Goal: Use online tool/utility: Utilize a website feature to perform a specific function

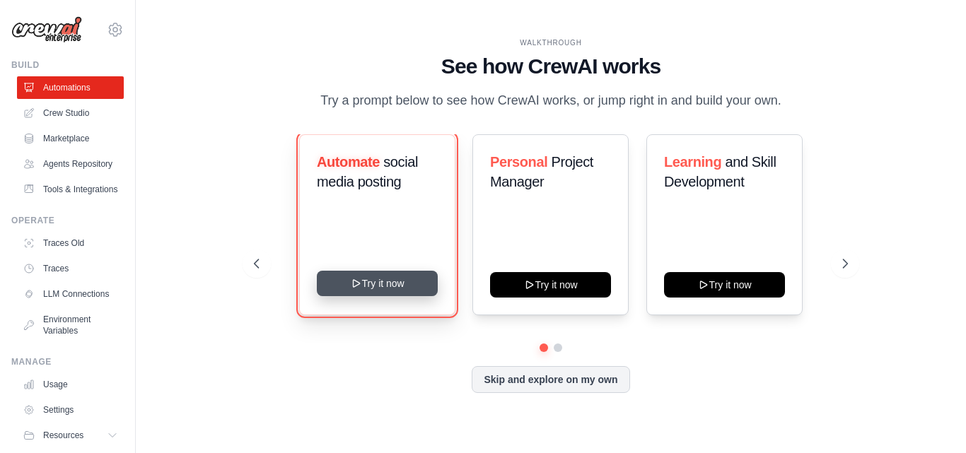
click at [405, 282] on button "Try it now" at bounding box center [377, 283] width 121 height 25
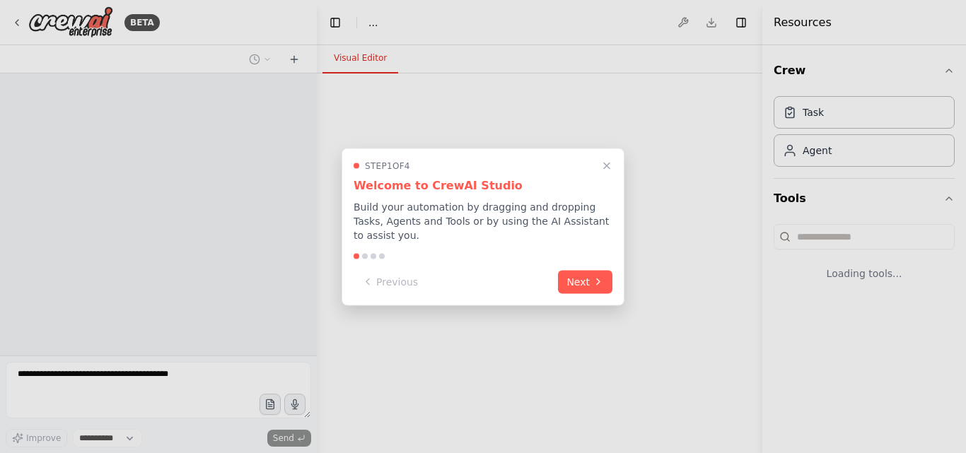
select select "****"
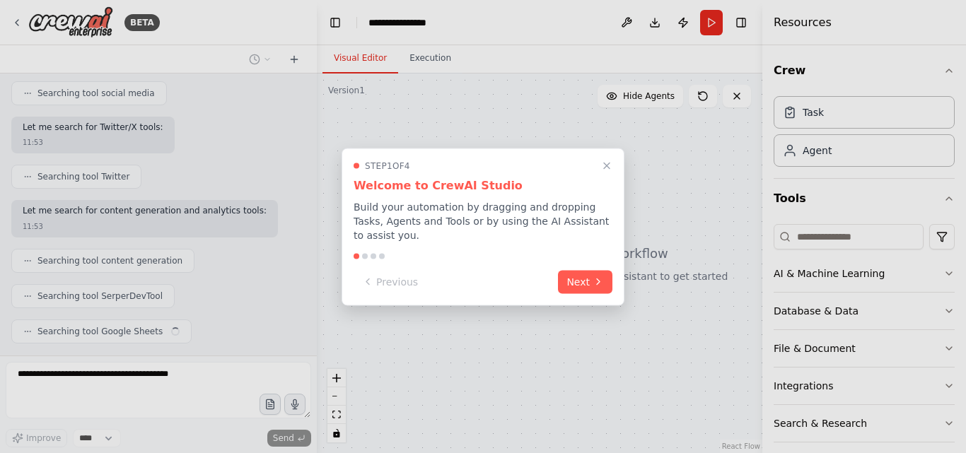
scroll to position [301, 0]
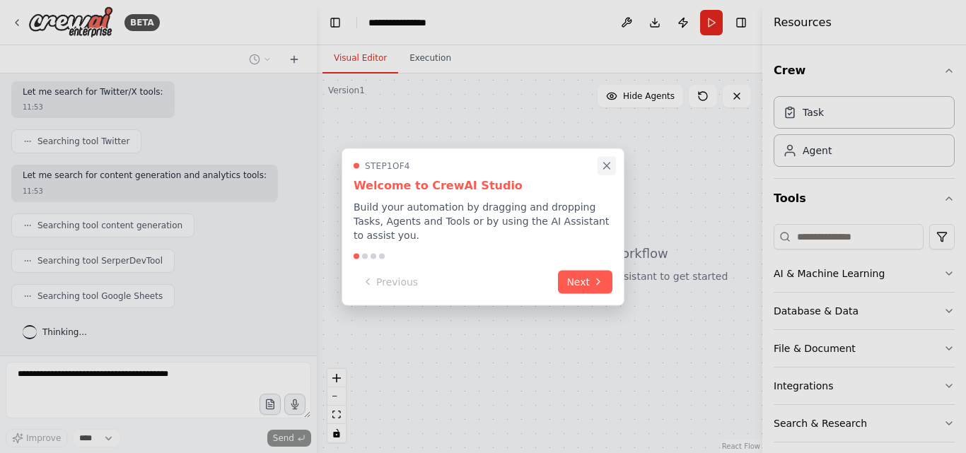
click at [610, 168] on icon "Close walkthrough" at bounding box center [606, 165] width 13 height 13
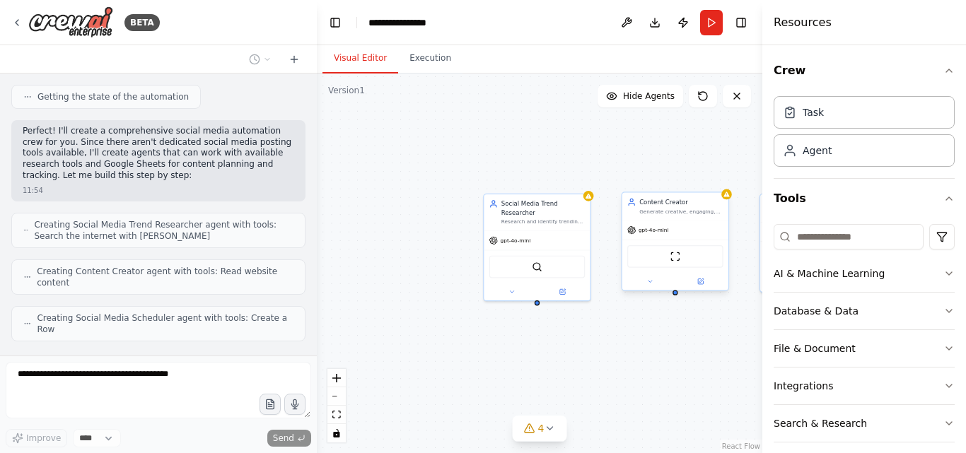
scroll to position [641, 0]
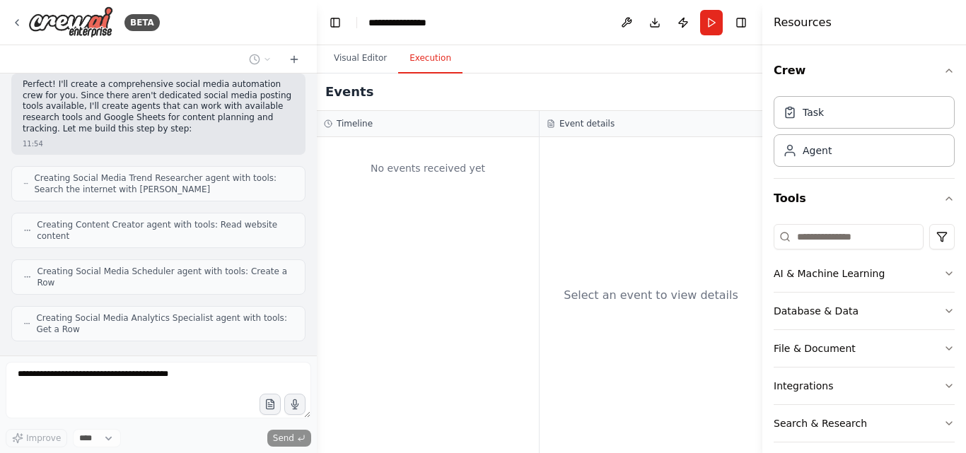
click at [427, 62] on button "Execution" at bounding box center [430, 59] width 64 height 30
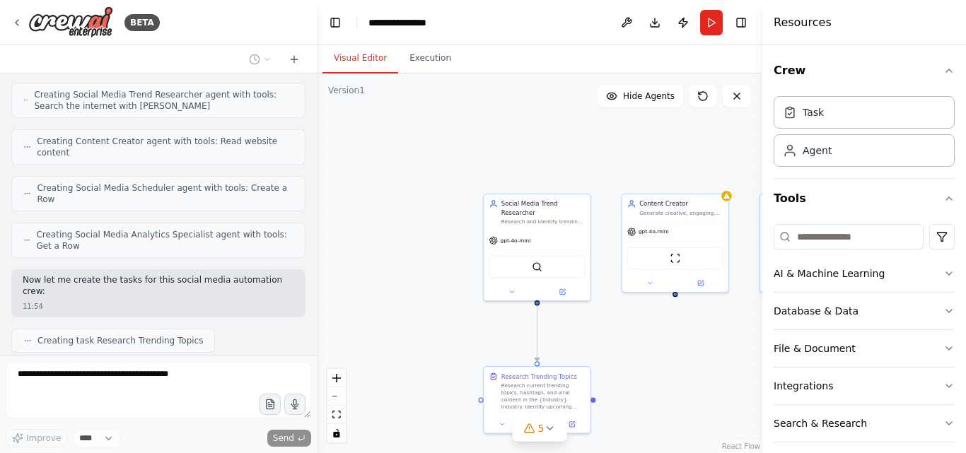
click at [356, 63] on button "Visual Editor" at bounding box center [361, 59] width 76 height 30
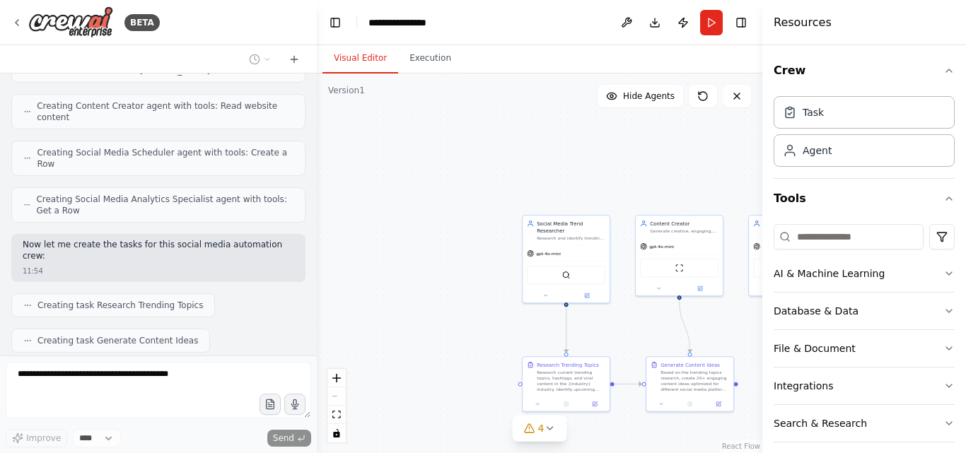
scroll to position [796, 0]
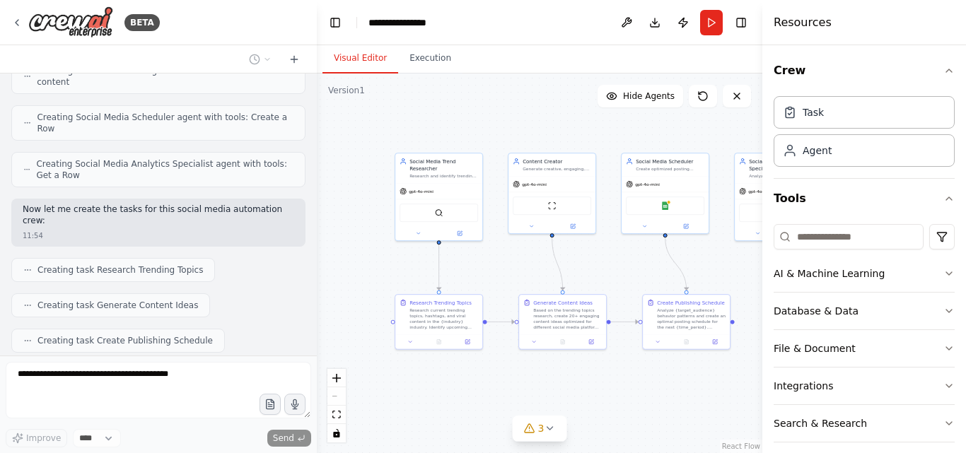
drag, startPoint x: 441, startPoint y: 220, endPoint x: 314, endPoint y: 158, distance: 141.7
click at [314, 158] on div "BETA Create a crew that schedules and publishes social media content across mul…" at bounding box center [483, 226] width 966 height 453
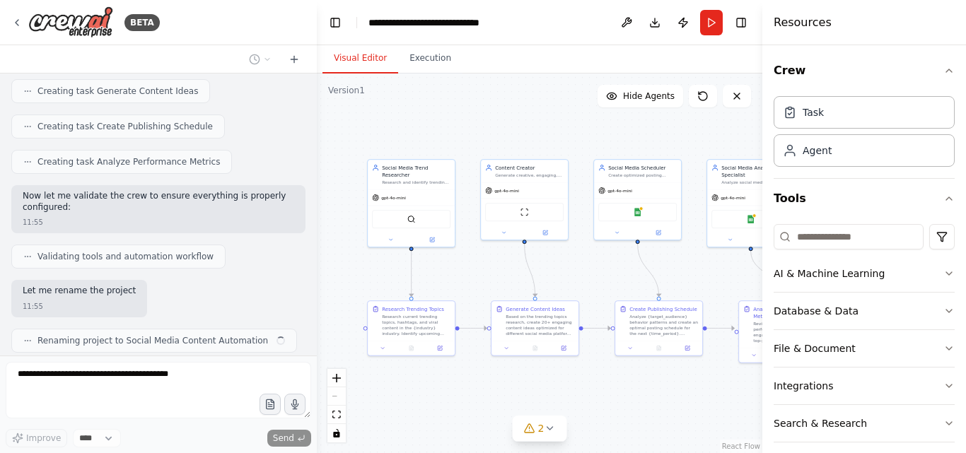
scroll to position [1010, 0]
drag, startPoint x: 508, startPoint y: 124, endPoint x: 480, endPoint y: 130, distance: 28.3
click at [480, 130] on div ".deletable-edge-delete-btn { width: 20px; height: 20px; border: 0px solid #ffff…" at bounding box center [540, 264] width 446 height 380
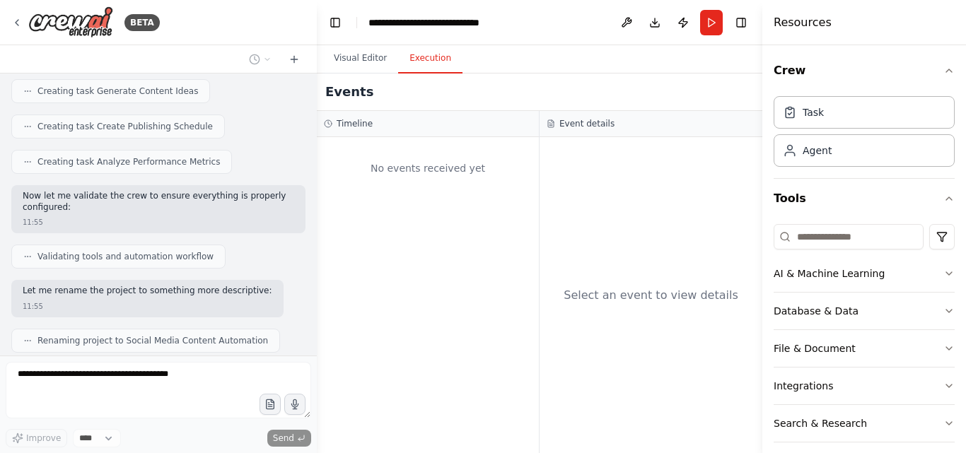
click at [427, 57] on button "Execution" at bounding box center [430, 59] width 64 height 30
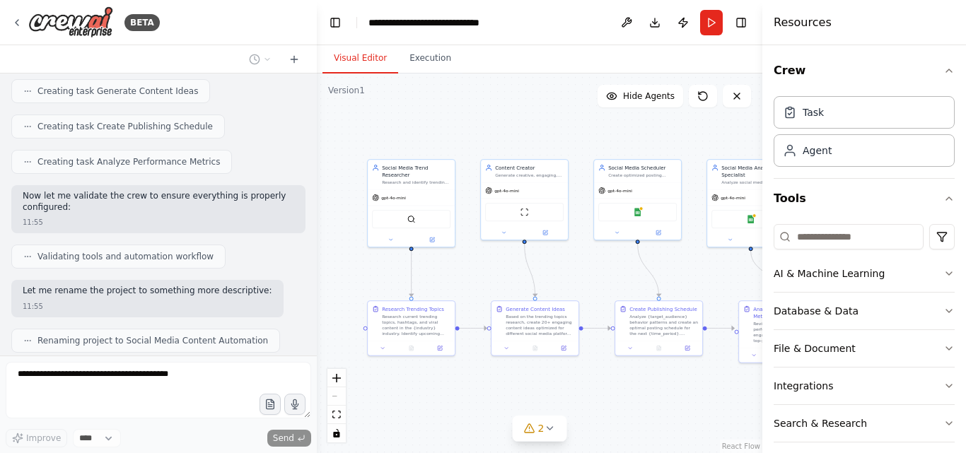
click at [367, 60] on button "Visual Editor" at bounding box center [361, 59] width 76 height 30
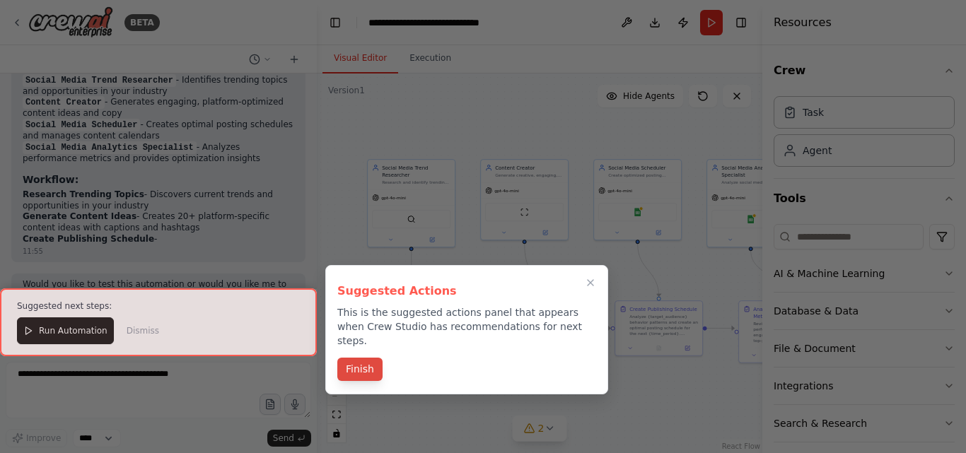
click at [366, 358] on button "Finish" at bounding box center [359, 369] width 45 height 23
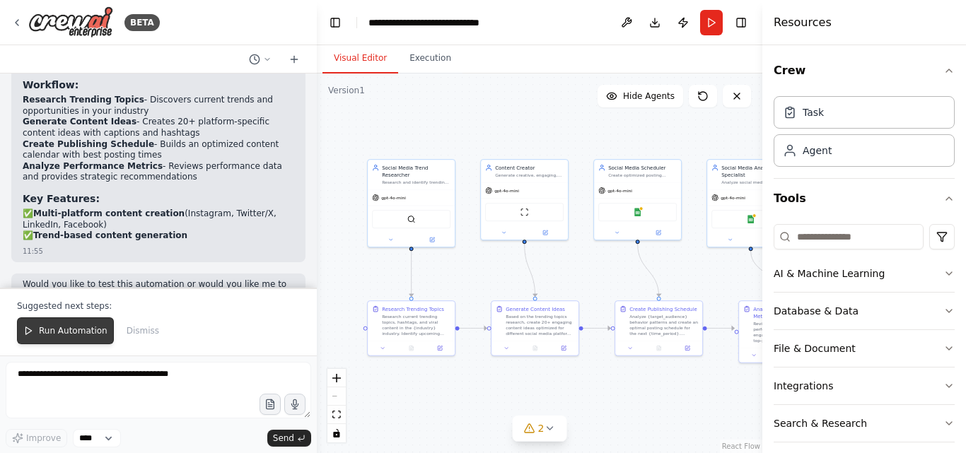
click at [90, 339] on button "Run Automation" at bounding box center [65, 331] width 97 height 27
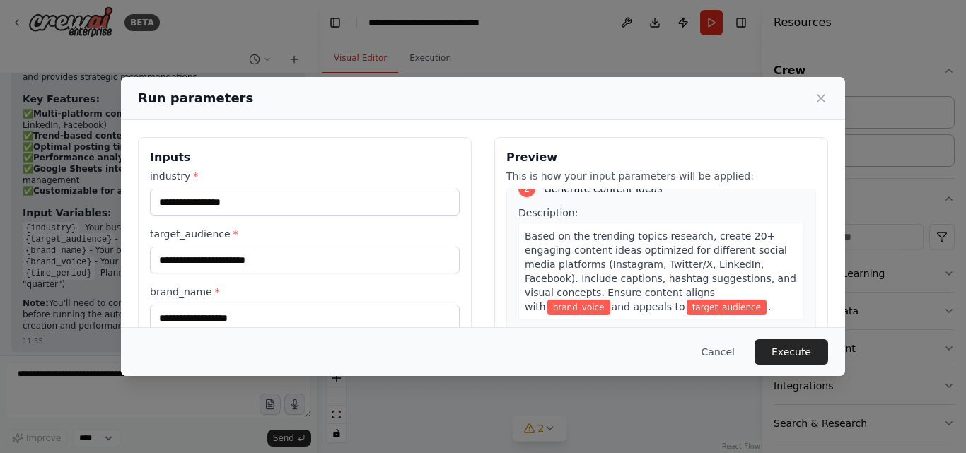
scroll to position [0, 0]
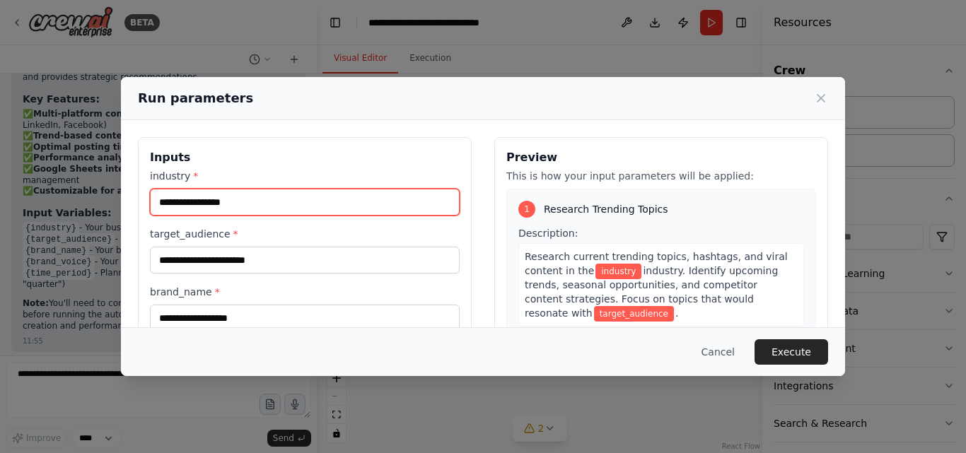
click at [335, 203] on input "industry *" at bounding box center [305, 202] width 310 height 27
type input "**********"
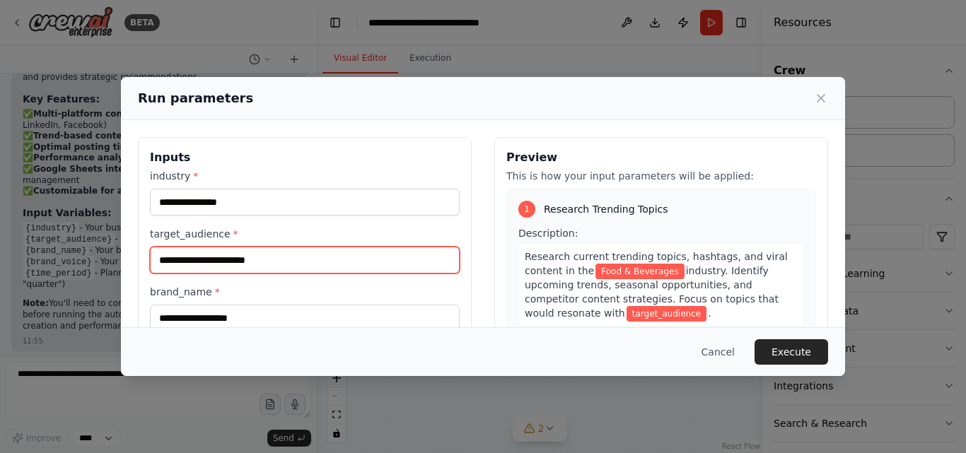
click at [257, 255] on input "target_audience *" at bounding box center [305, 260] width 310 height 27
drag, startPoint x: 265, startPoint y: 260, endPoint x: 257, endPoint y: 255, distance: 9.8
click at [257, 255] on input "target_audience *" at bounding box center [305, 260] width 310 height 27
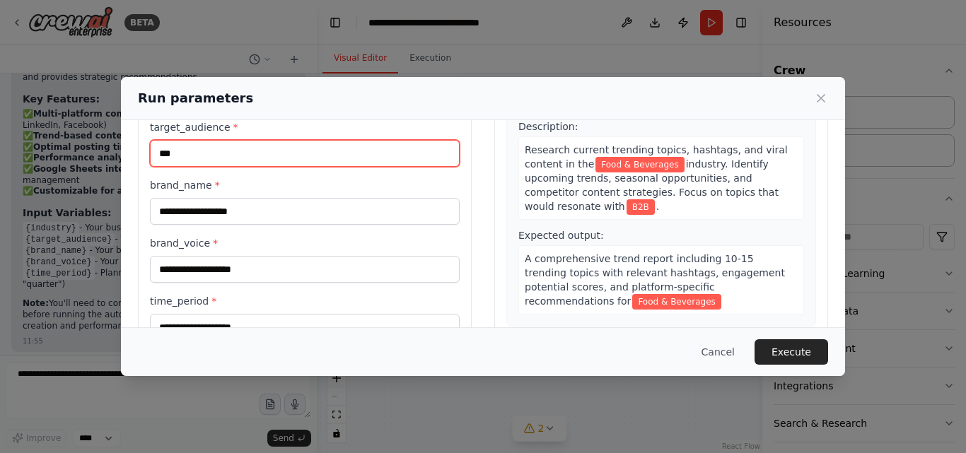
scroll to position [110, 0]
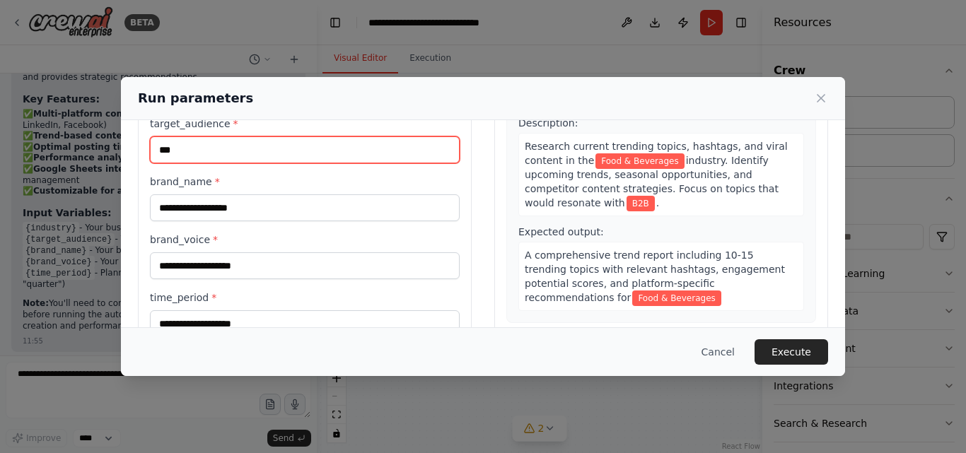
type input "***"
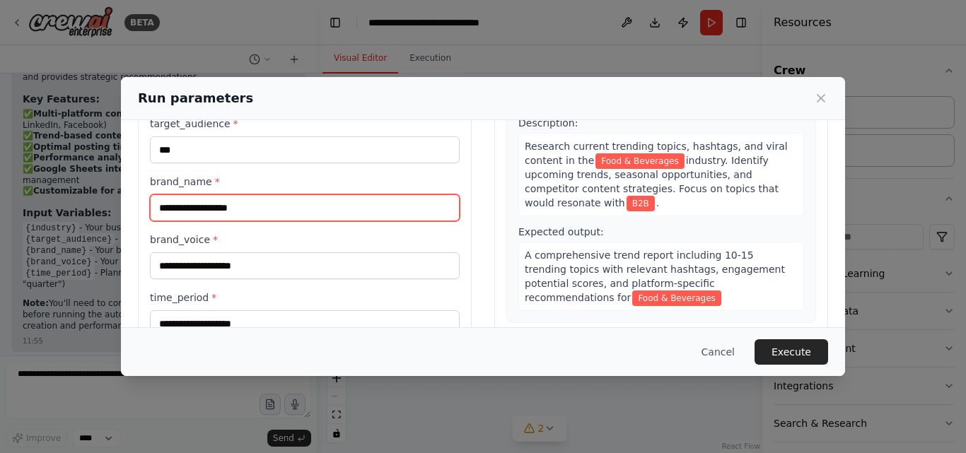
click at [248, 210] on input "brand_name *" at bounding box center [305, 207] width 310 height 27
type input "**********"
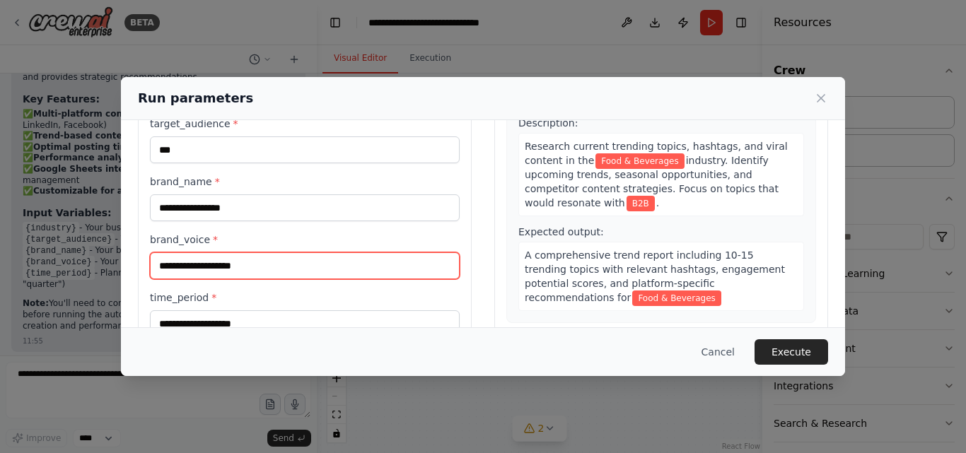
click at [241, 272] on input "brand_voice *" at bounding box center [305, 265] width 310 height 27
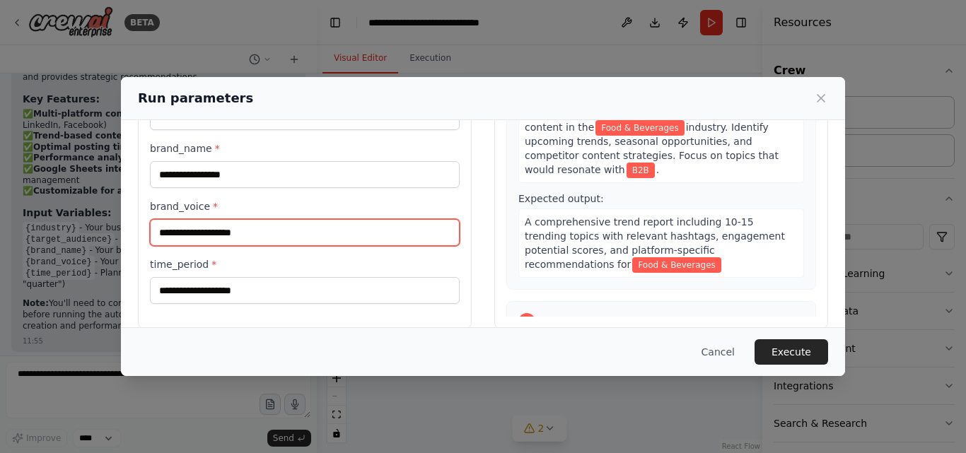
scroll to position [144, 0]
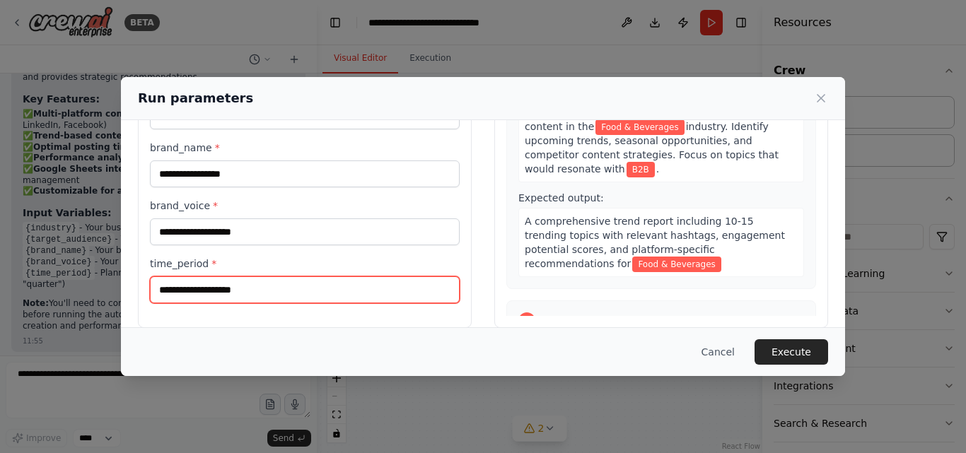
click at [238, 300] on input "time_period *" at bounding box center [305, 290] width 310 height 27
type input "**********"
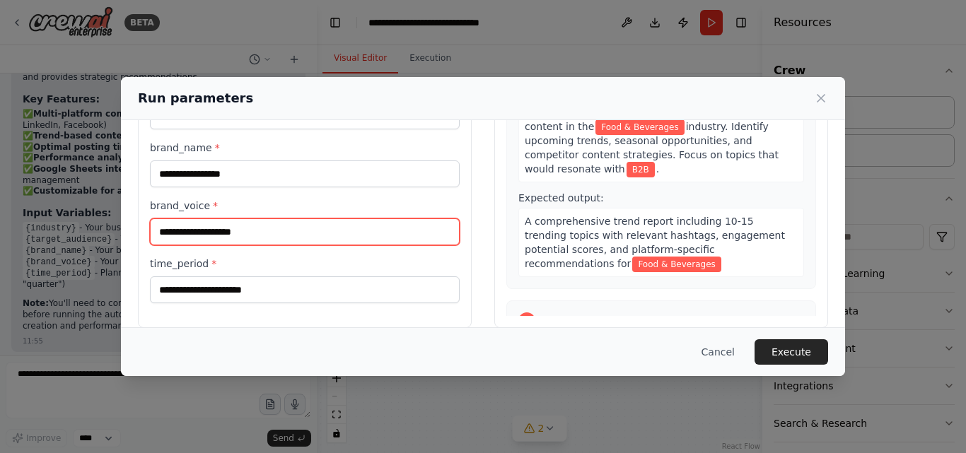
click at [236, 236] on input "brand_voice *" at bounding box center [305, 232] width 310 height 27
type input "******"
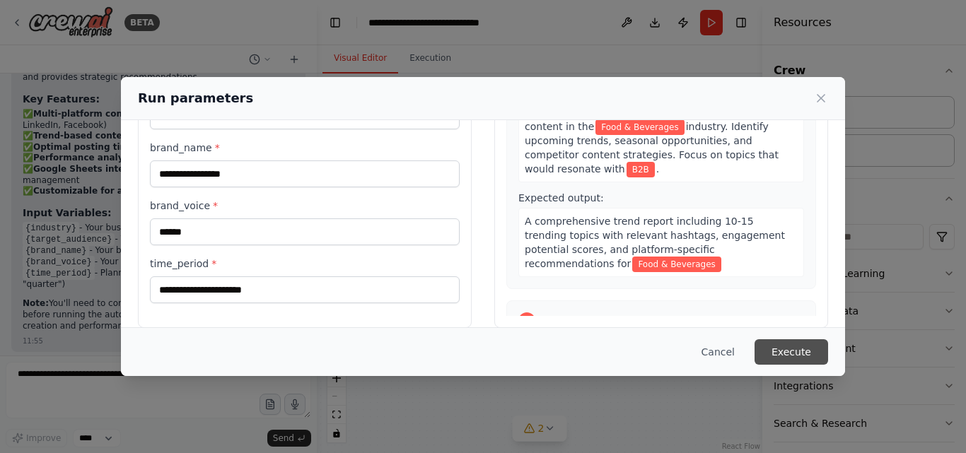
click at [781, 351] on button "Execute" at bounding box center [792, 351] width 74 height 25
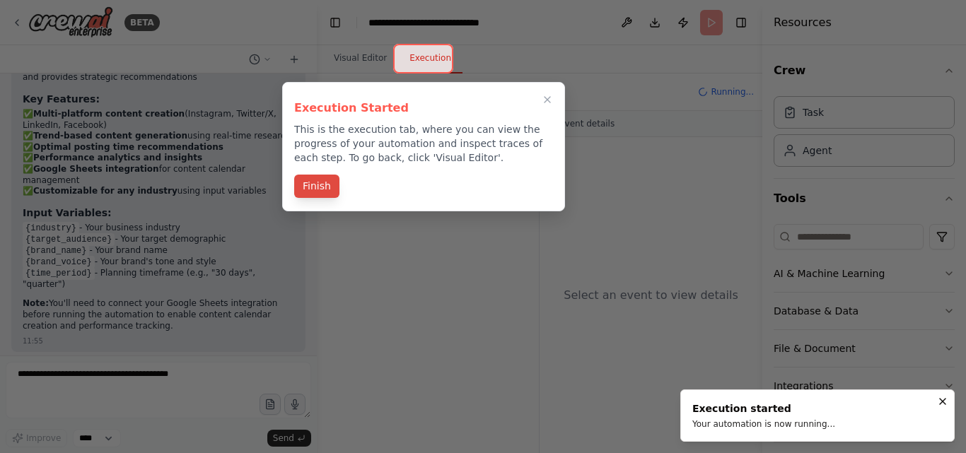
click at [311, 190] on button "Finish" at bounding box center [316, 186] width 45 height 23
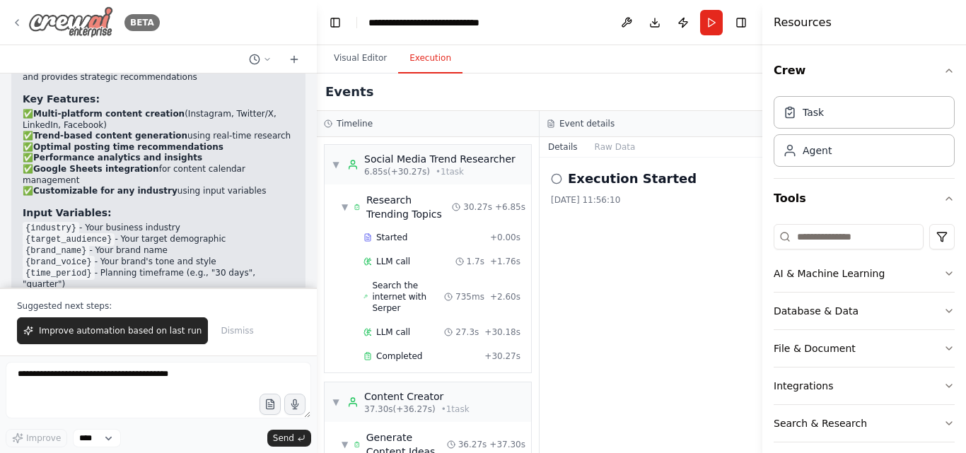
scroll to position [818, 0]
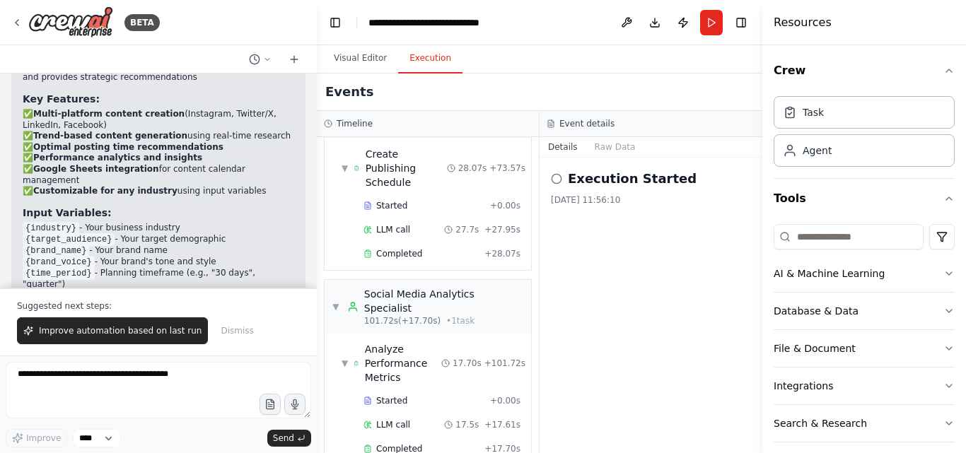
click at [557, 178] on icon at bounding box center [556, 178] width 11 height 11
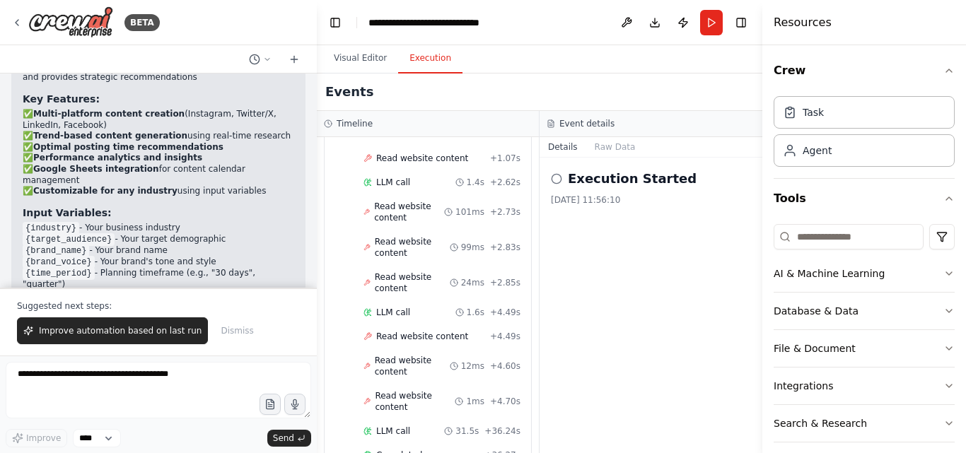
scroll to position [435, 0]
click at [403, 318] on span "LLM call" at bounding box center [393, 313] width 34 height 11
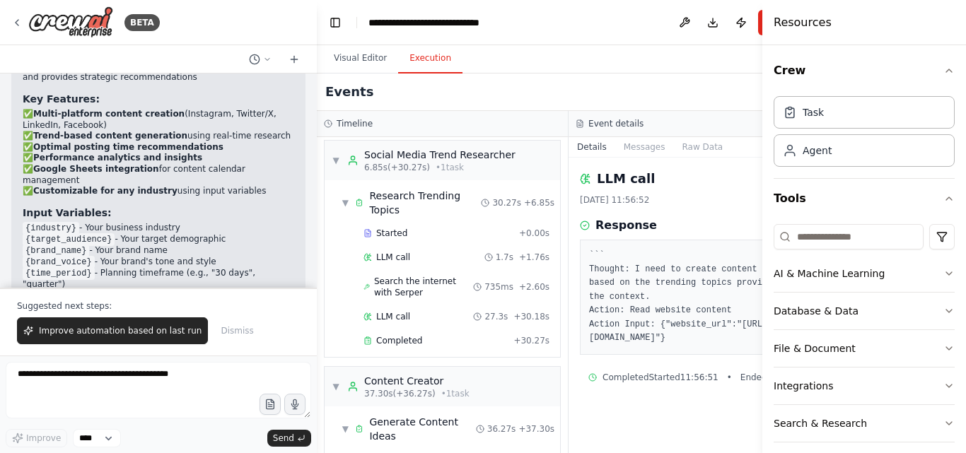
scroll to position [0, 0]
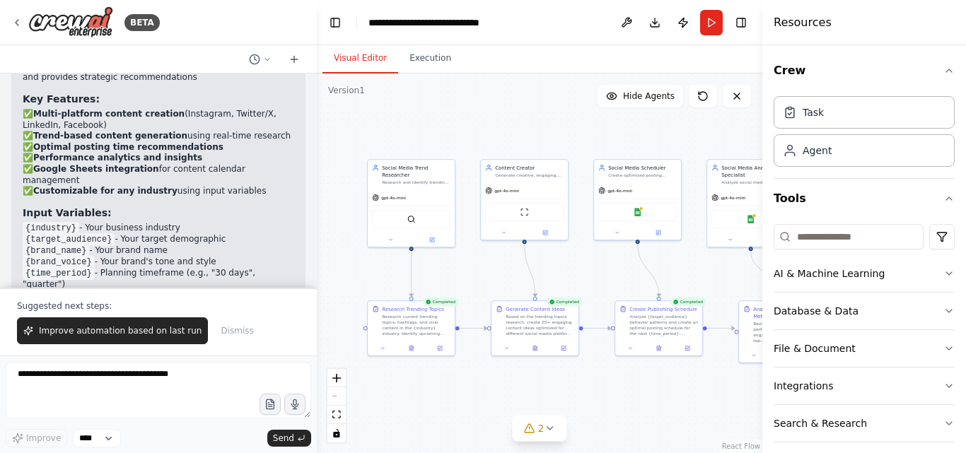
click at [367, 52] on button "Visual Editor" at bounding box center [361, 59] width 76 height 30
click at [548, 432] on icon at bounding box center [549, 428] width 11 height 11
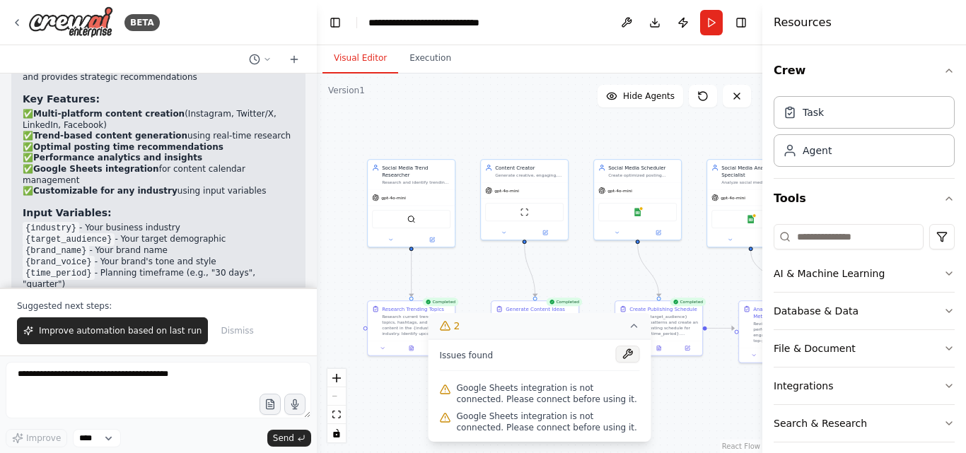
click at [628, 354] on button at bounding box center [628, 354] width 24 height 17
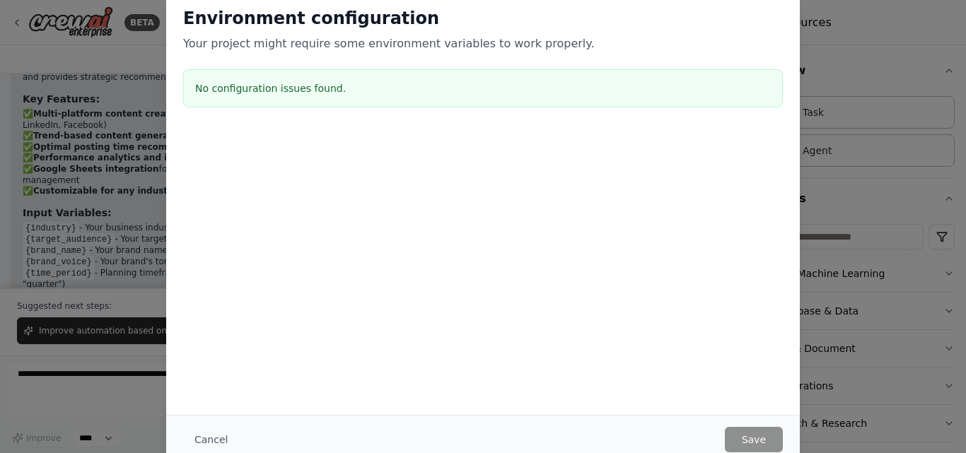
click at [861, 316] on div "Environment configuration Your project might require some environment variables…" at bounding box center [483, 226] width 966 height 453
click at [210, 443] on button "Cancel" at bounding box center [211, 439] width 56 height 25
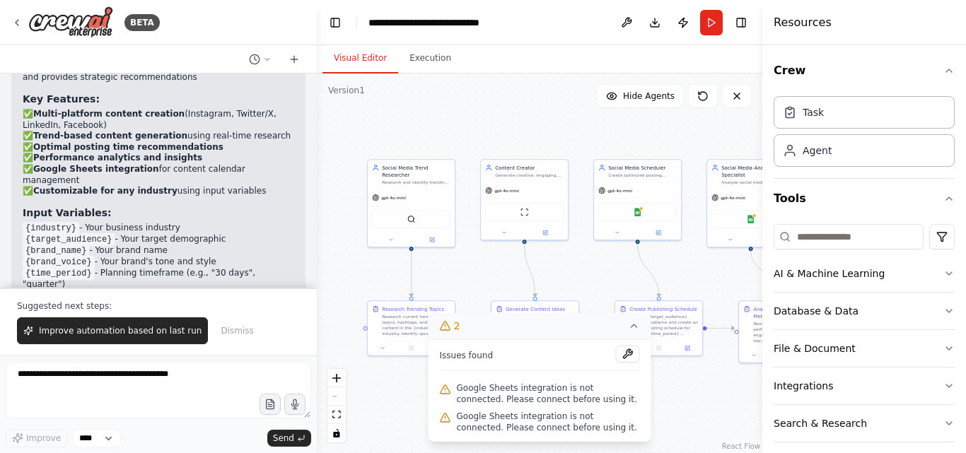
click at [618, 271] on div ".deletable-edge-delete-btn { width: 20px; height: 20px; border: 0px solid #ffff…" at bounding box center [540, 264] width 446 height 380
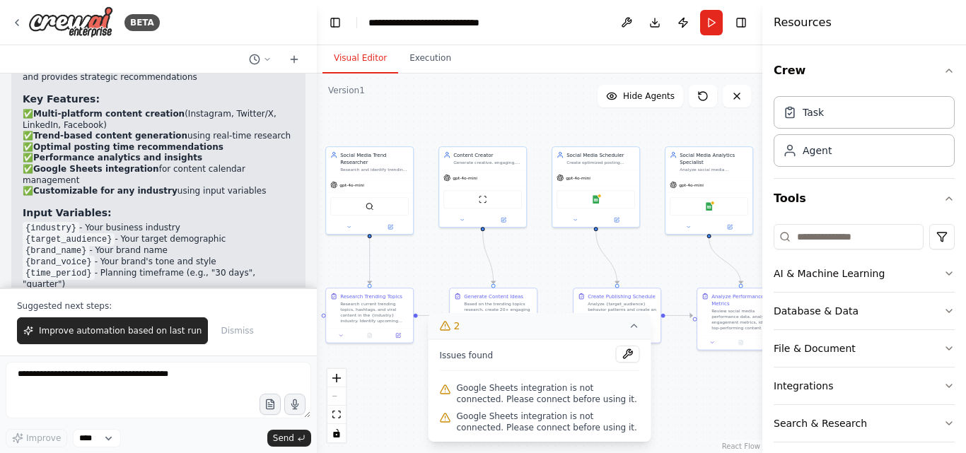
drag, startPoint x: 618, startPoint y: 271, endPoint x: 576, endPoint y: 258, distance: 43.6
click at [576, 258] on div ".deletable-edge-delete-btn { width: 20px; height: 20px; border: 0px solid #ffff…" at bounding box center [540, 264] width 446 height 380
